Goal: Obtain resource: Download file/media

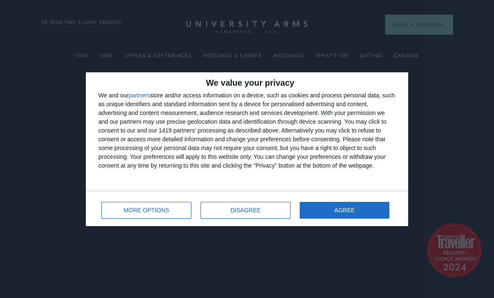
click at [345, 210] on span "AGREE" at bounding box center [344, 210] width 20 height 6
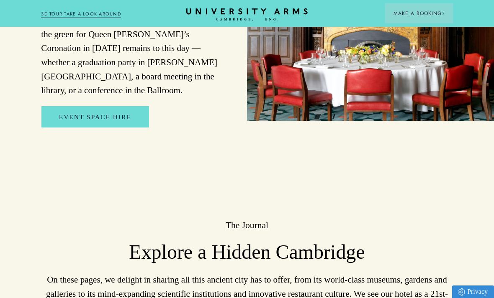
scroll to position [1620, 0]
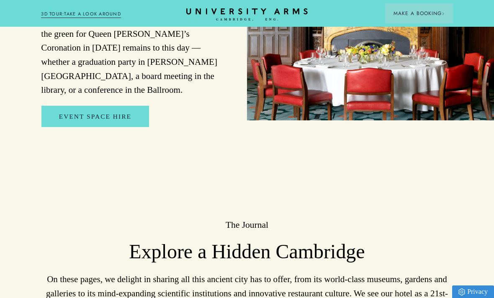
click at [100, 106] on link "Event Space Hire" at bounding box center [95, 116] width 108 height 21
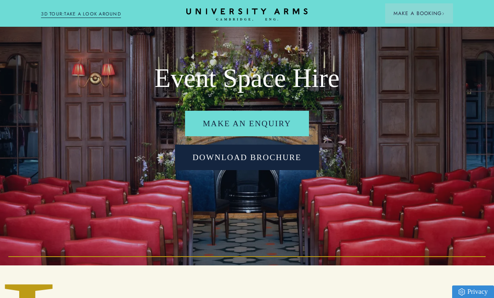
scroll to position [40, 0]
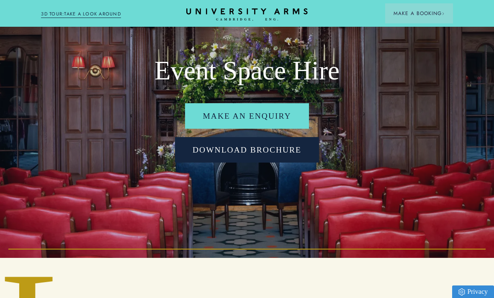
click at [249, 163] on link "Download Brochure" at bounding box center [247, 150] width 144 height 26
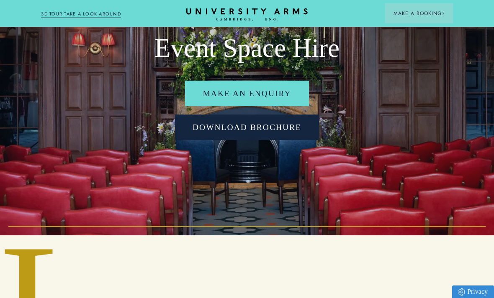
scroll to position [0, 0]
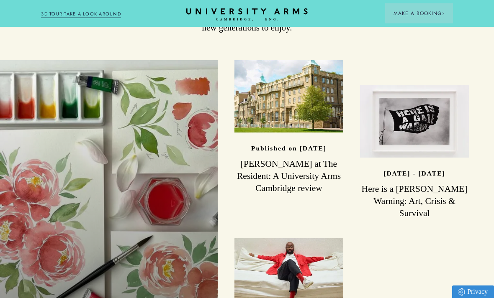
scroll to position [1910, 0]
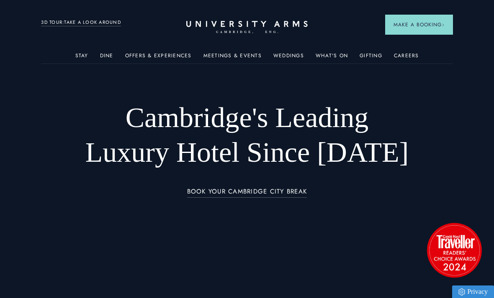
click at [373, 133] on link "A La Carte" at bounding box center [396, 132] width 92 height 22
click at [477, 91] on div at bounding box center [247, 149] width 494 height 298
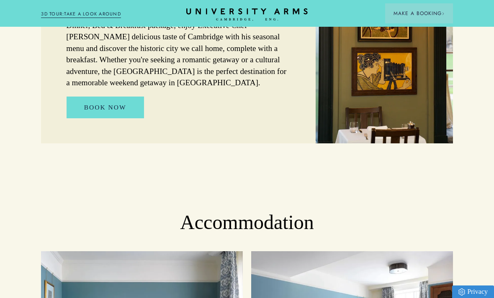
scroll to position [634, 0]
